Goal: Transaction & Acquisition: Purchase product/service

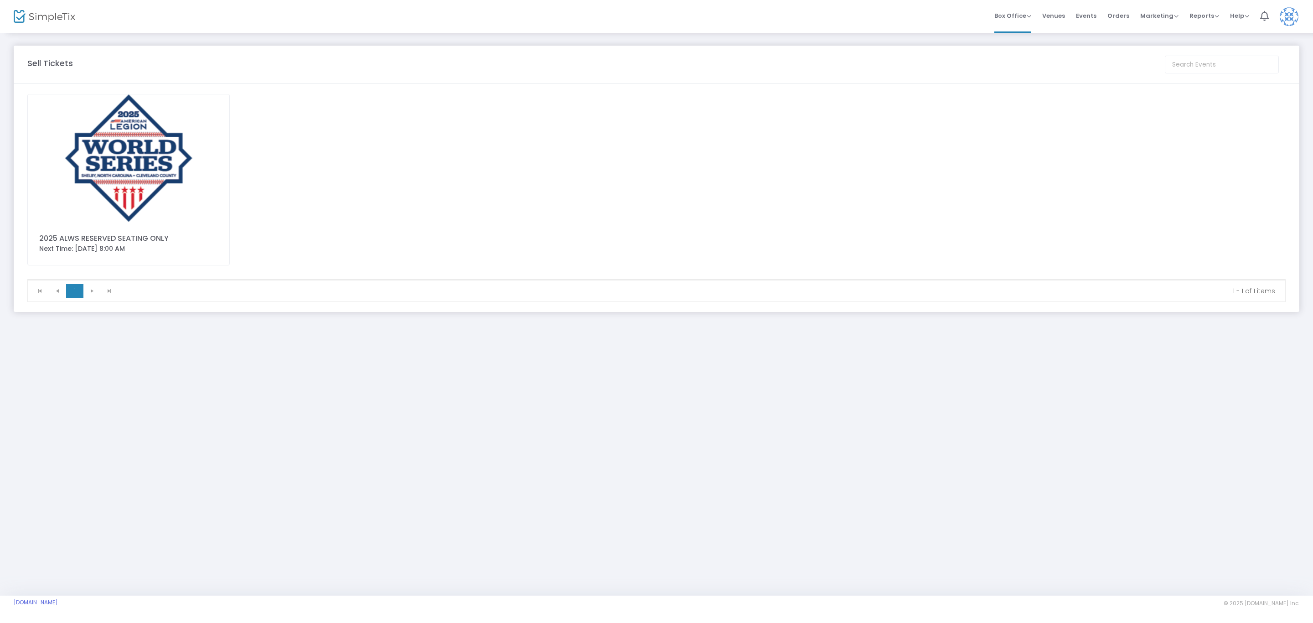
click at [110, 152] on img at bounding box center [129, 157] width 202 height 127
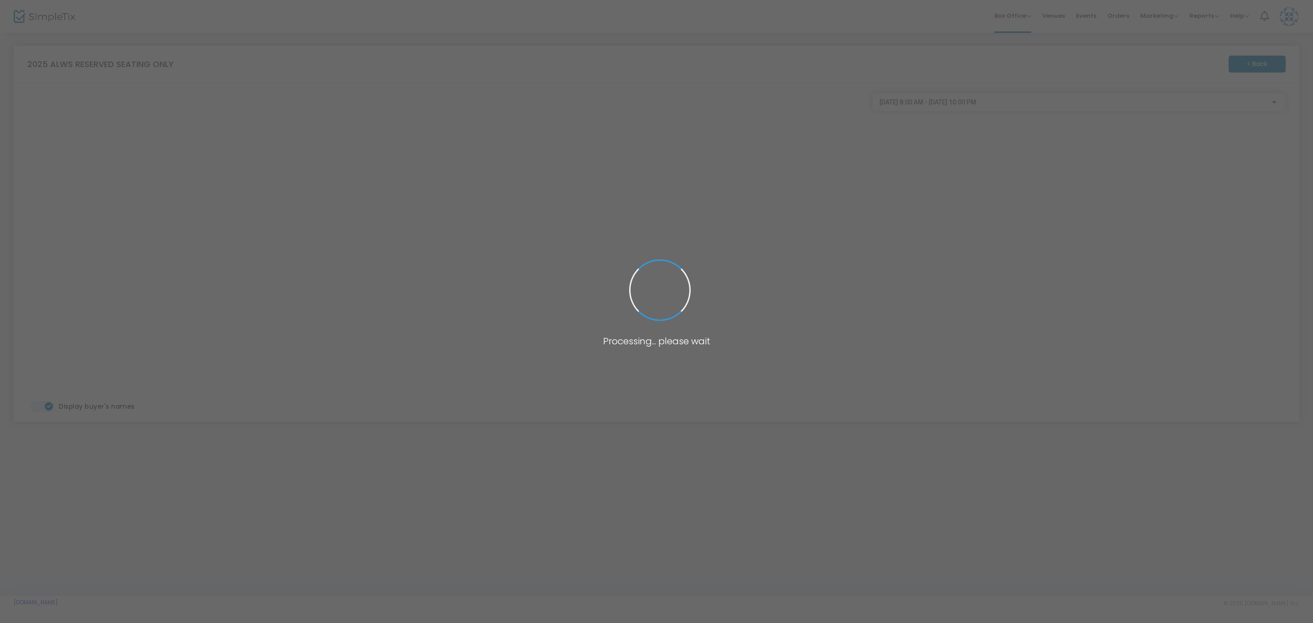
click at [317, 205] on span at bounding box center [656, 311] width 1313 height 623
click at [310, 202] on span at bounding box center [656, 311] width 1313 height 623
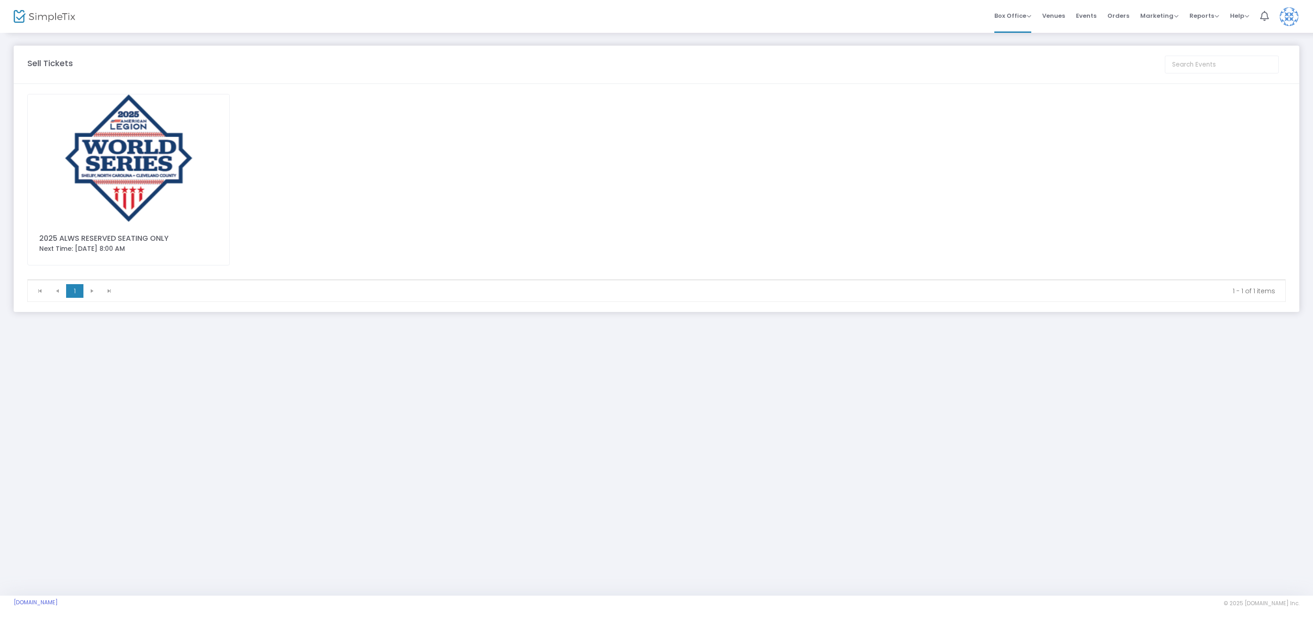
click at [149, 200] on img at bounding box center [129, 157] width 202 height 127
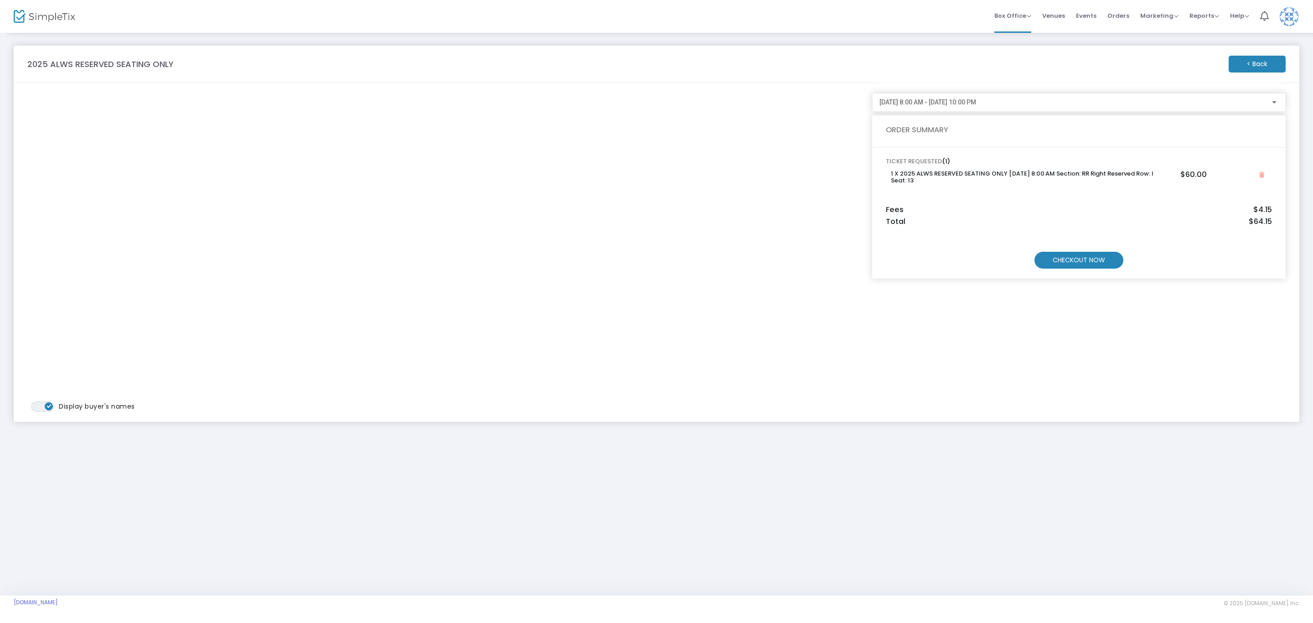
click at [1080, 258] on m-button "CHECKOUT NOW" at bounding box center [1078, 260] width 89 height 17
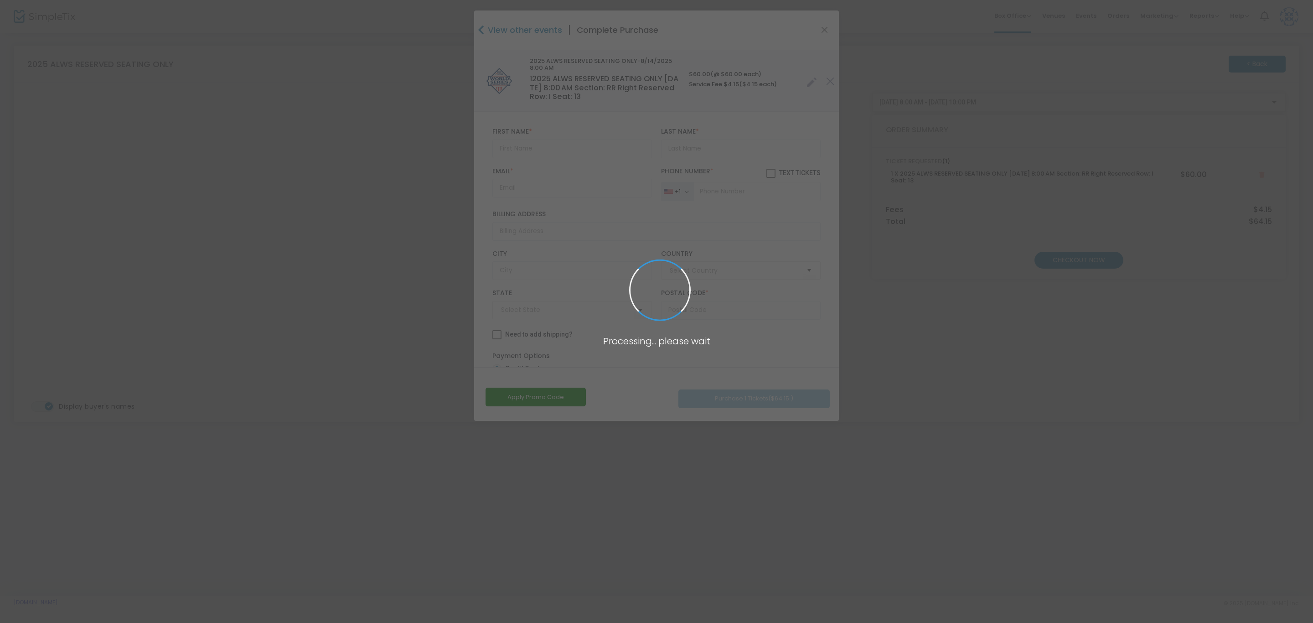
type input "[GEOGRAPHIC_DATA]"
type input "[US_STATE]"
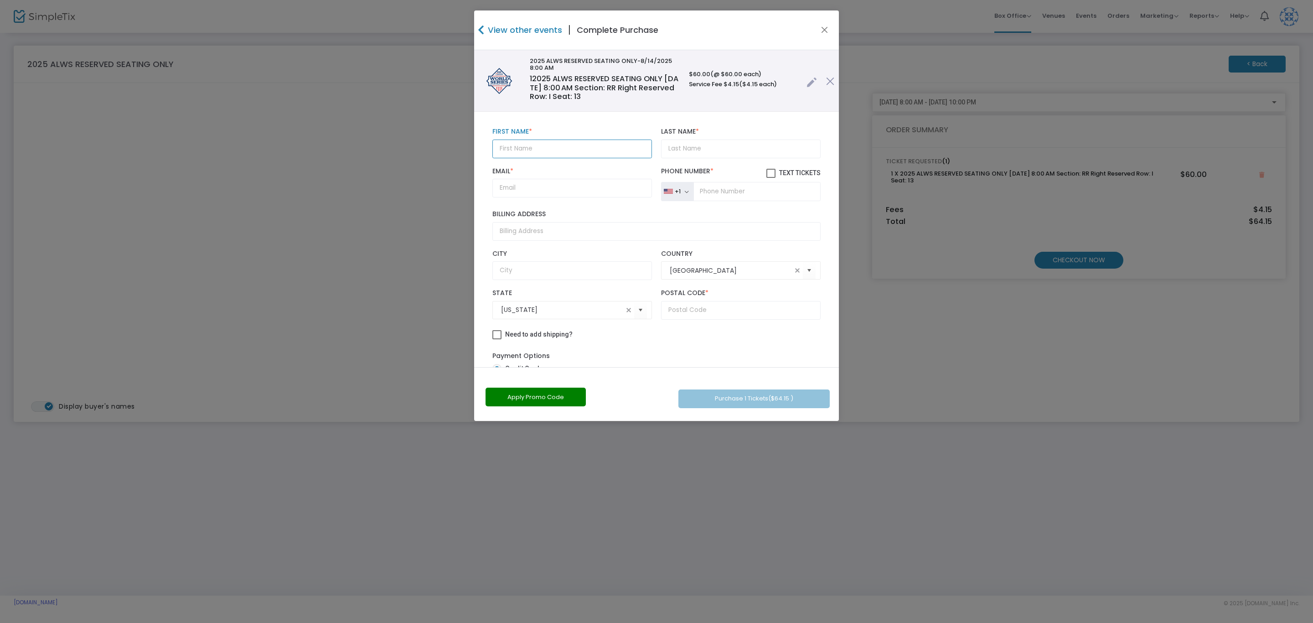
click at [548, 145] on input "text" at bounding box center [572, 149] width 160 height 19
type input "[PERSON_NAME]"
type input "[EMAIL_ADDRESS][DOMAIN_NAME]"
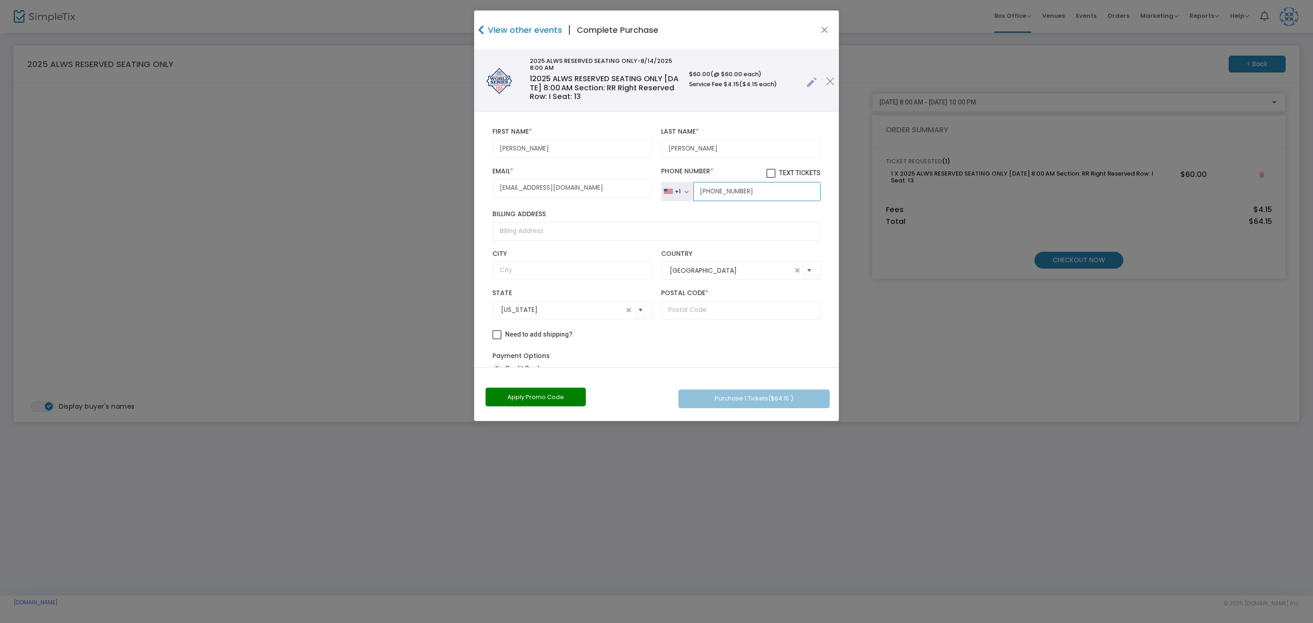
type input "[PHONE_NUMBER]"
click at [539, 228] on input "Billing Address" at bounding box center [656, 231] width 328 height 19
type input "[STREET_ADDRESS]"
type input "[PERSON_NAME]"
type input "14580"
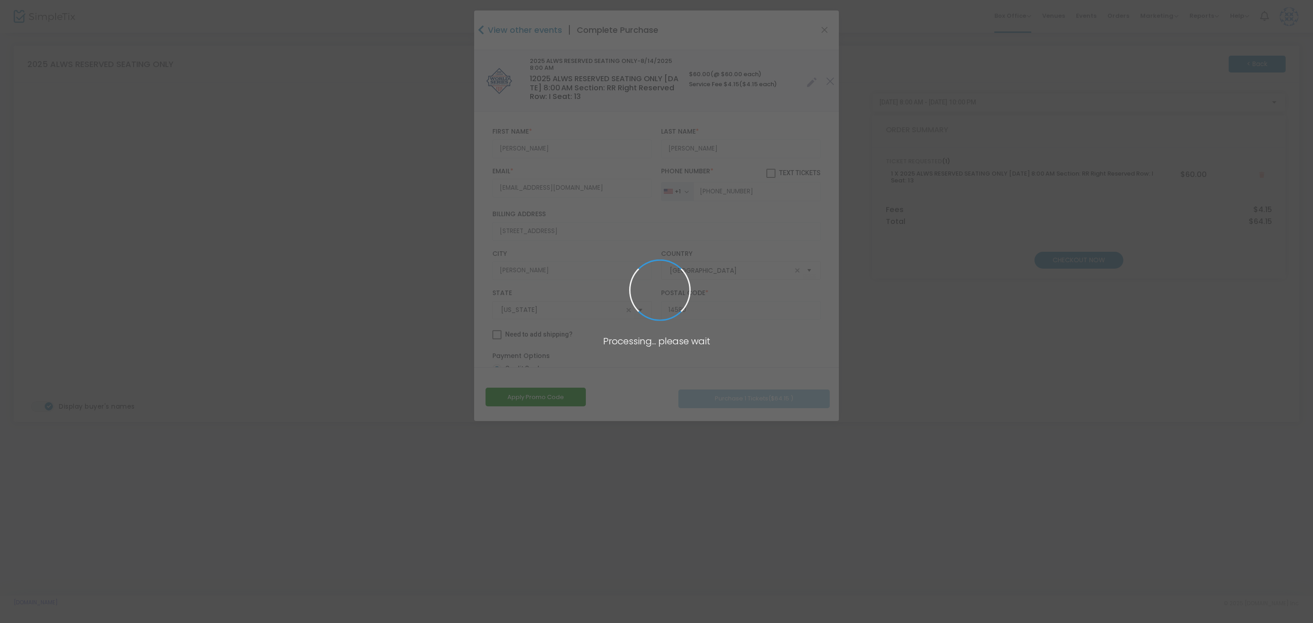
type input "[US_STATE]"
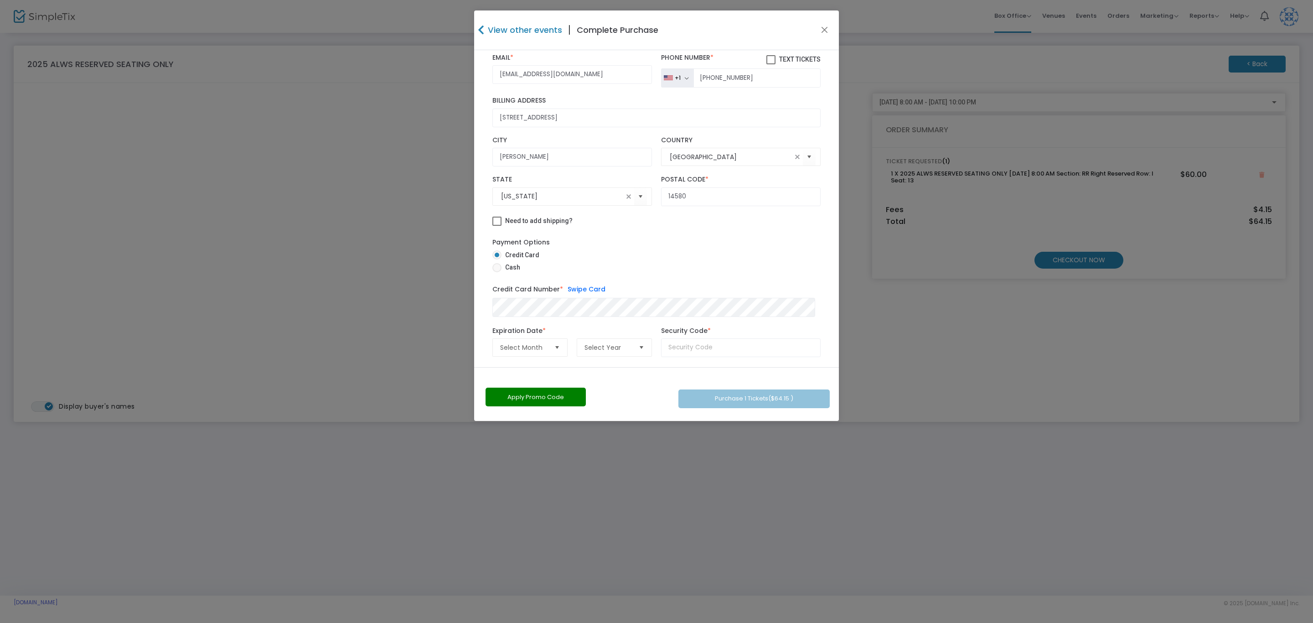
scroll to position [122, 0]
click at [537, 340] on span "Select Month" at bounding box center [523, 341] width 47 height 9
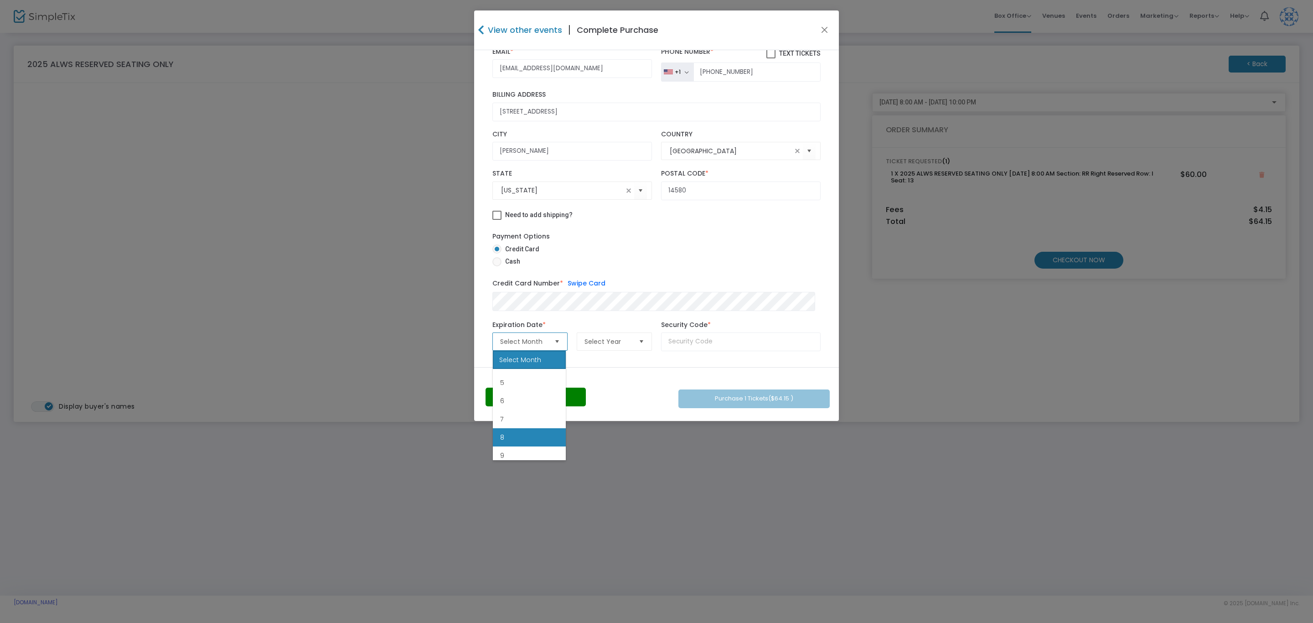
scroll to position [127, 0]
click at [517, 417] on li "10" at bounding box center [529, 415] width 73 height 18
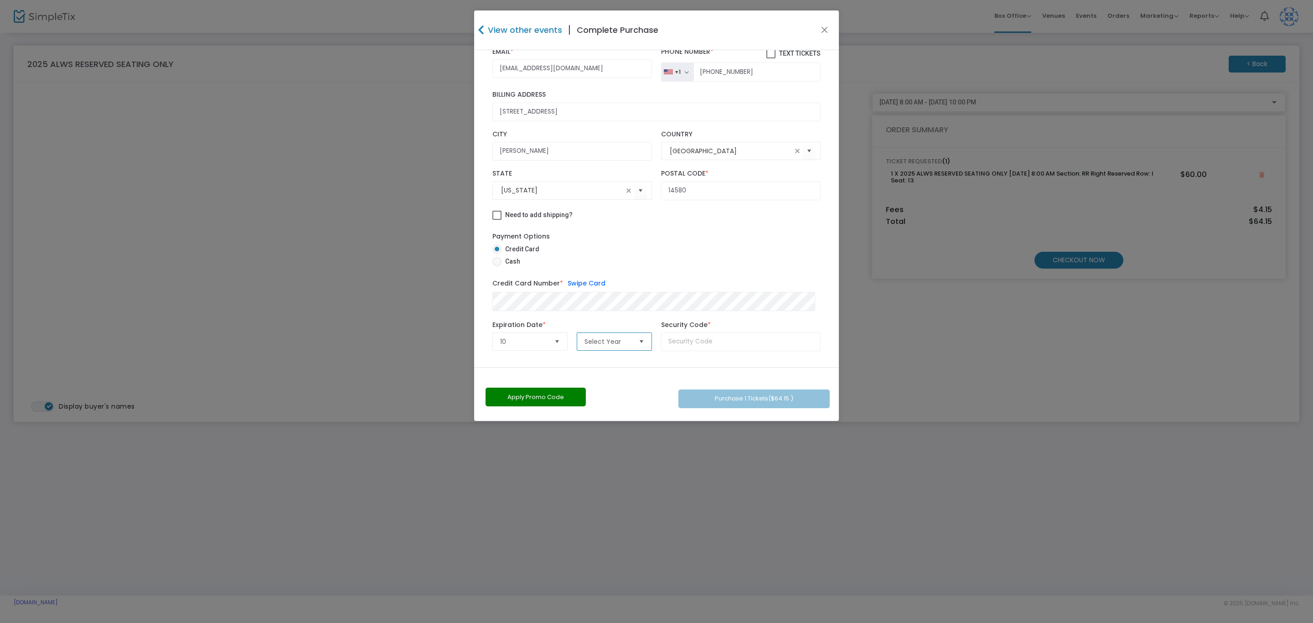
click at [621, 342] on span "Select Year" at bounding box center [607, 341] width 47 height 9
click at [612, 382] on li "2025" at bounding box center [612, 378] width 73 height 18
click at [724, 345] on input "text" at bounding box center [741, 341] width 160 height 19
type input "389"
click at [725, 312] on div "Credit Card Number * Swipe Card" at bounding box center [656, 294] width 337 height 41
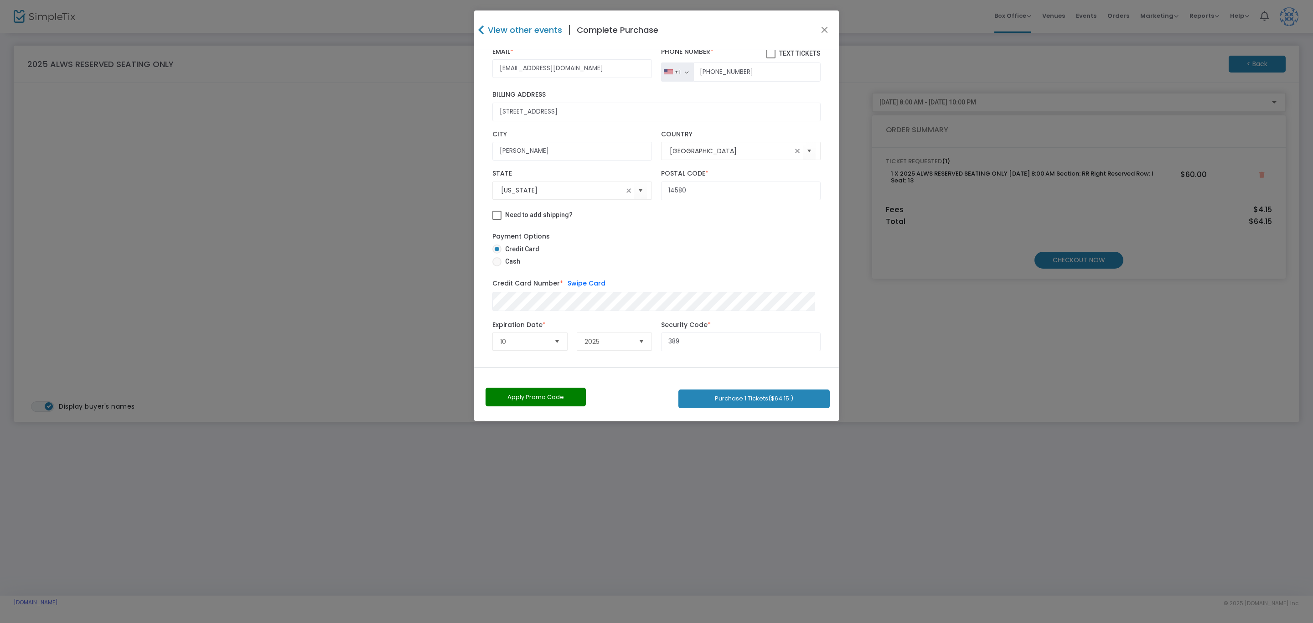
click at [762, 398] on button "Purchase 1 Tickets ($64.15 )" at bounding box center [753, 398] width 151 height 19
